Goal: Information Seeking & Learning: Check status

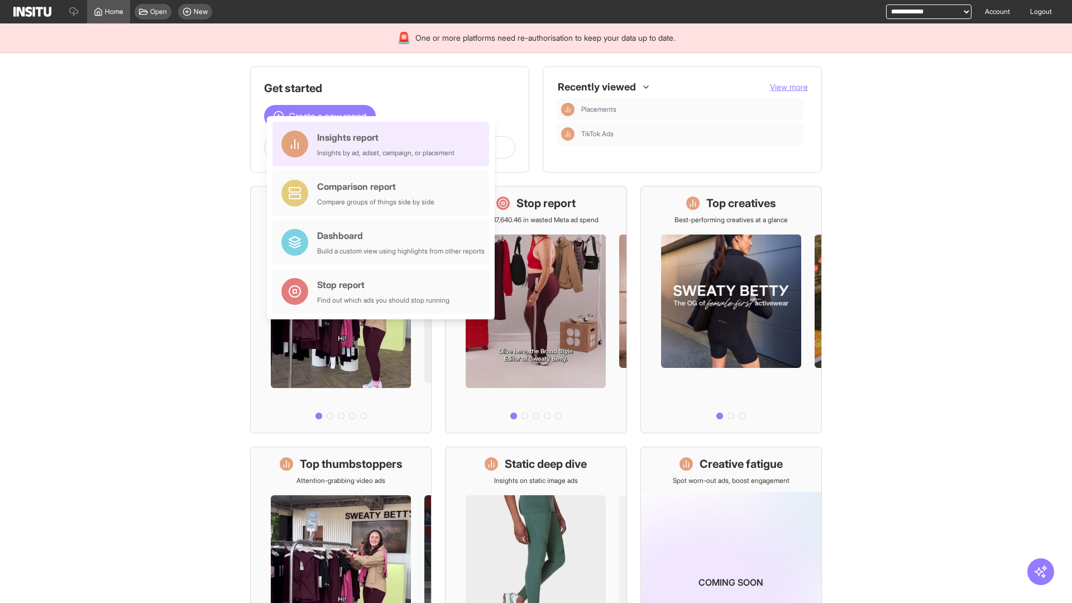
click at [384, 144] on div "Insights report Insights by ad, adset, campaign, or placement" at bounding box center [385, 144] width 137 height 27
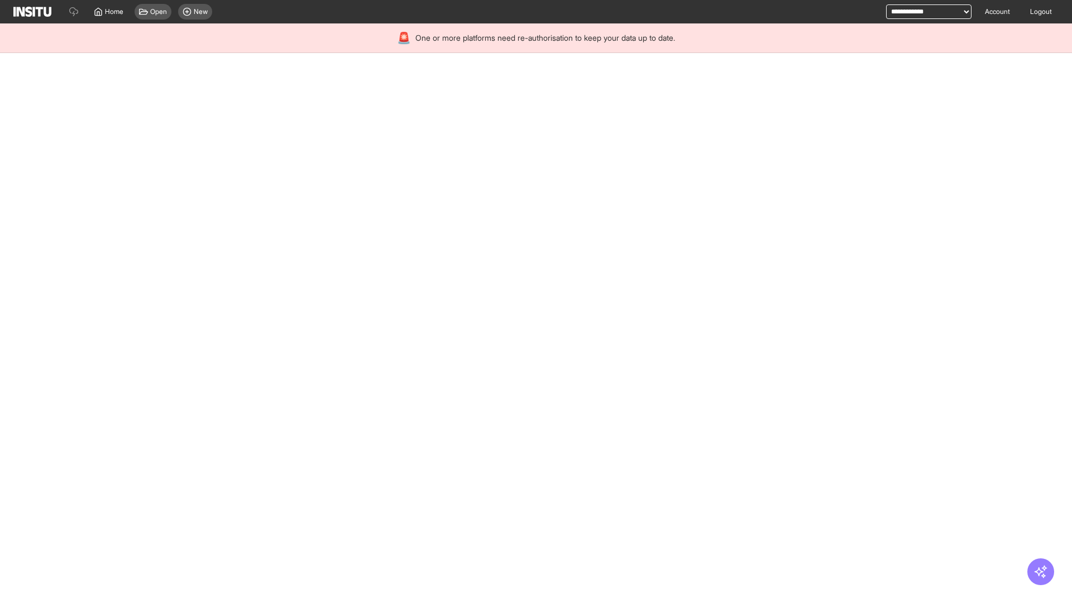
select select "**"
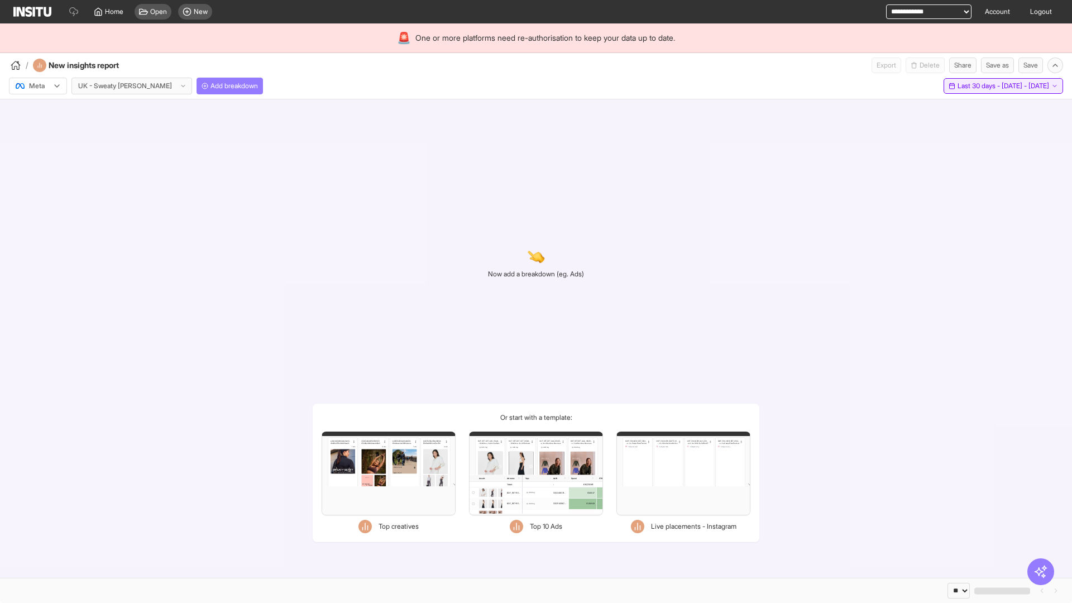
click at [979, 86] on span "Last 30 days - [DATE] - [DATE]" at bounding box center [1003, 86] width 92 height 9
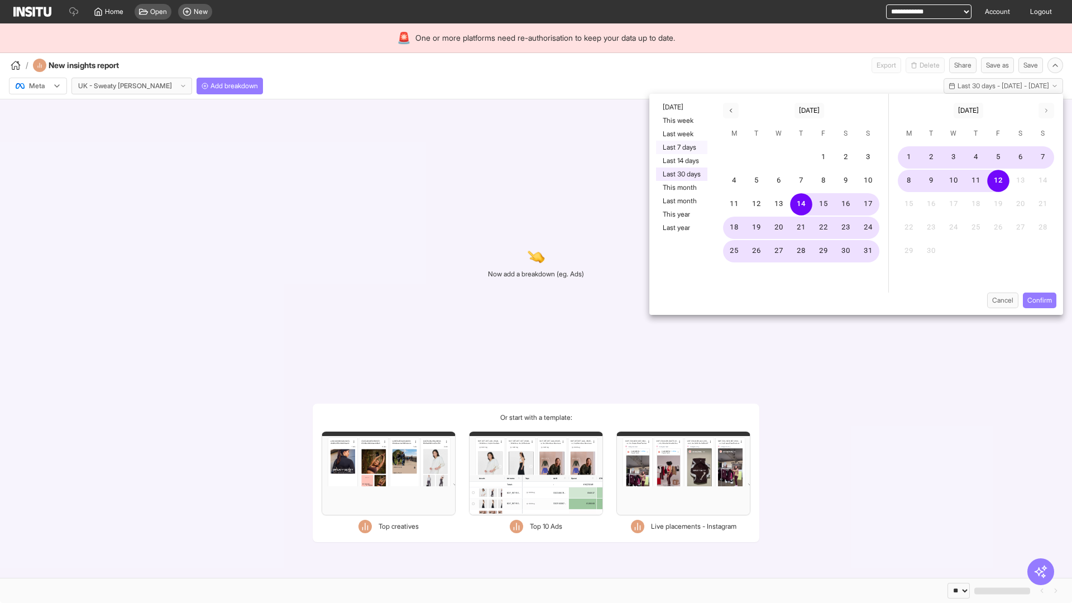
click at [681, 147] on button "Last 7 days" at bounding box center [681, 147] width 51 height 13
